Goal: Transaction & Acquisition: Purchase product/service

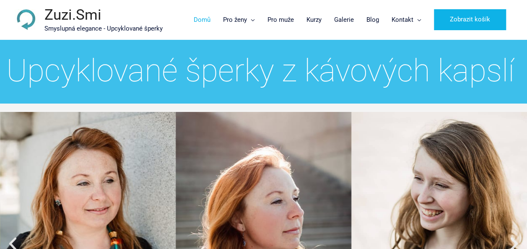
drag, startPoint x: 120, startPoint y: 16, endPoint x: 43, endPoint y: 16, distance: 77.2
click at [43, 16] on div "Zuzi.Smi Smyslupná elegance - Upcyklované šperky" at bounding box center [89, 19] width 148 height 27
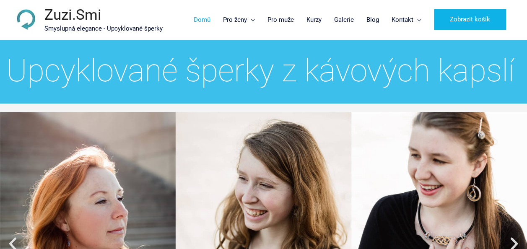
copy div "Zuzi.Smi"
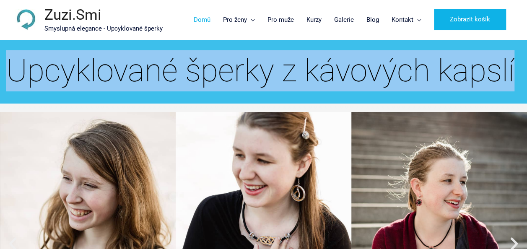
drag, startPoint x: 11, startPoint y: 73, endPoint x: 519, endPoint y: 73, distance: 507.7
click at [519, 73] on div "Upcyklované šperky z kávových kapslí" at bounding box center [200, 71] width 653 height 66
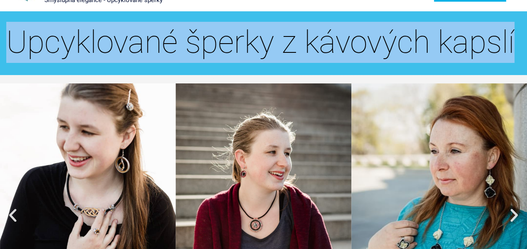
scroll to position [42, 0]
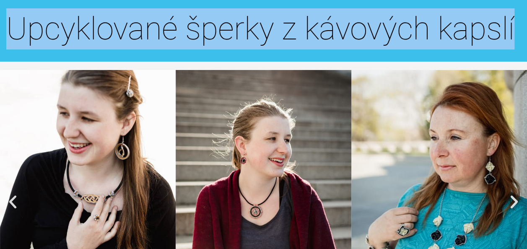
copy h2 "Upcyklované šperky z kávových kapslí"
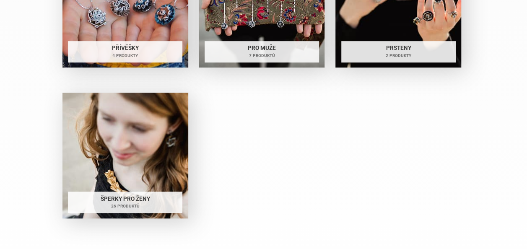
scroll to position [1762, 0]
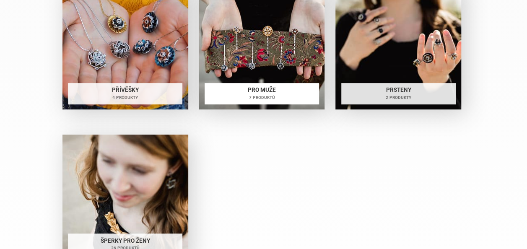
click at [243, 60] on img at bounding box center [262, 47] width 126 height 126
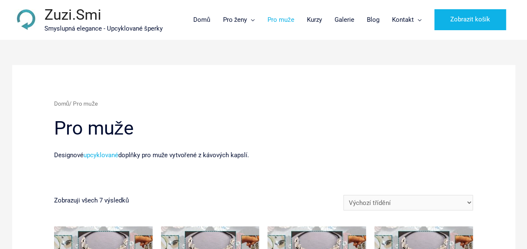
click at [91, 21] on link "Zuzi.Smi" at bounding box center [72, 14] width 57 height 17
